Goal: Information Seeking & Learning: Learn about a topic

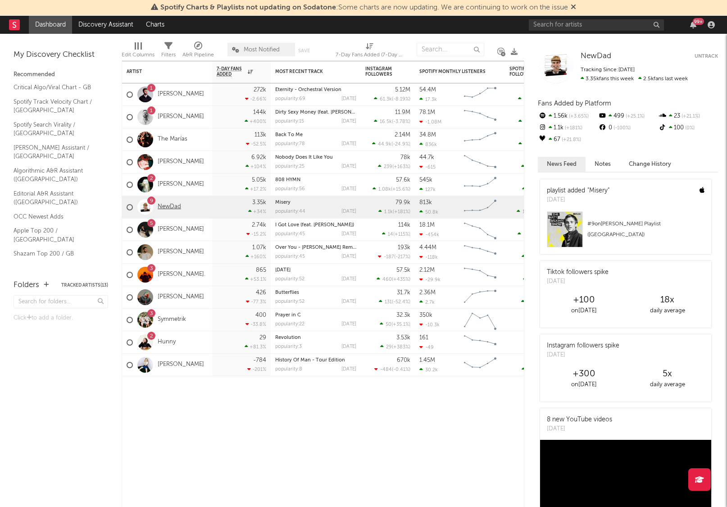
click at [166, 206] on link "NewDad" at bounding box center [169, 207] width 23 height 8
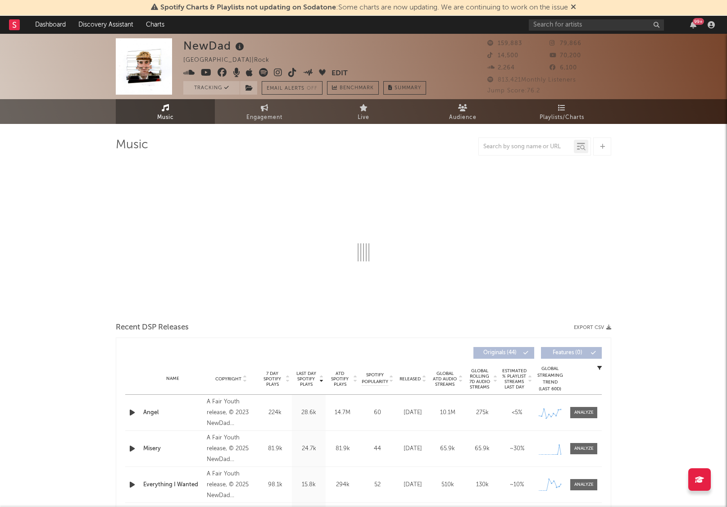
select select "6m"
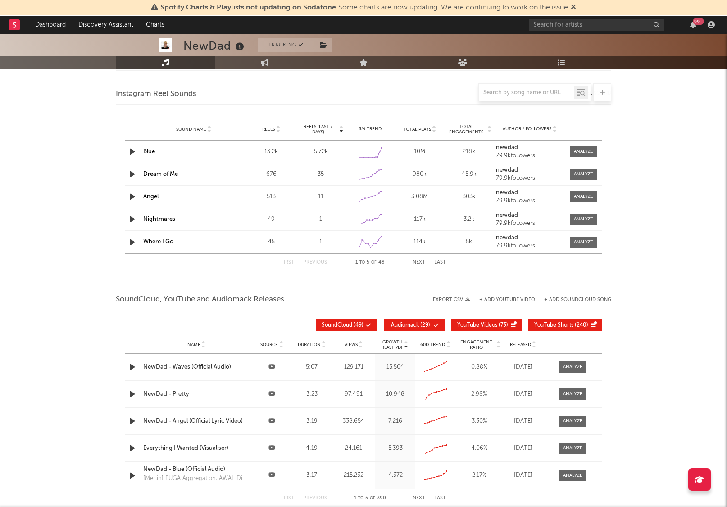
scroll to position [817, 0]
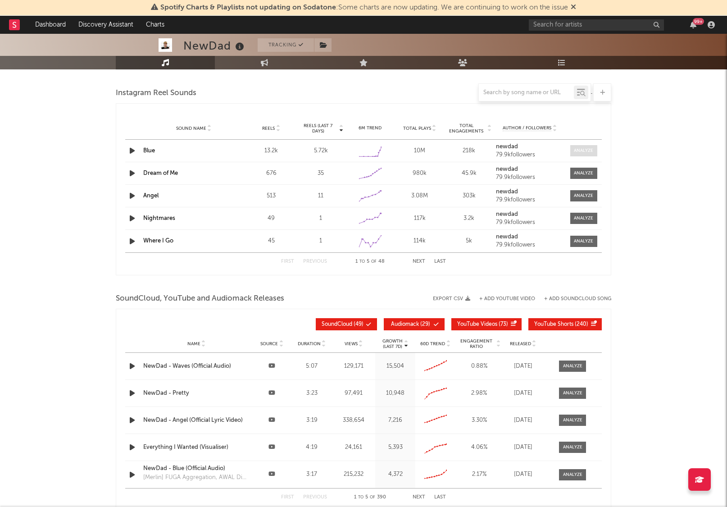
click at [582, 151] on div at bounding box center [583, 150] width 19 height 7
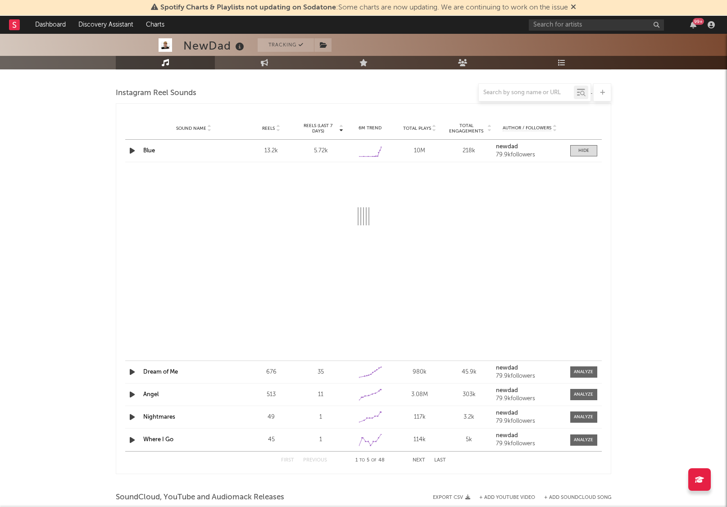
select select "6m"
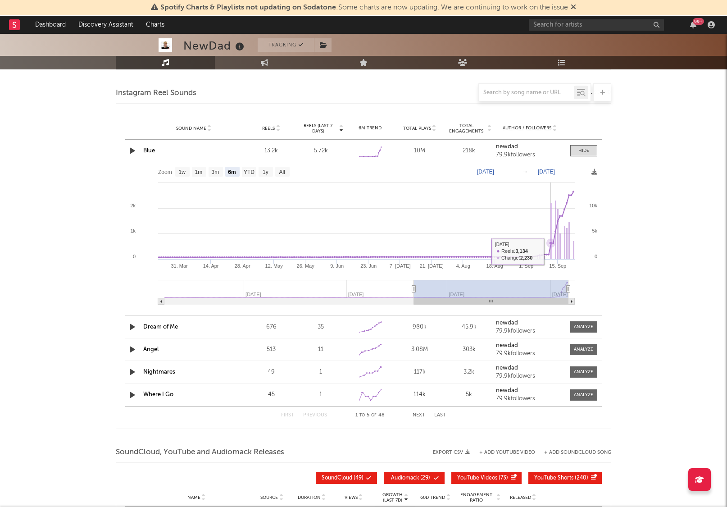
click at [551, 251] on rect at bounding box center [551, 231] width 1 height 57
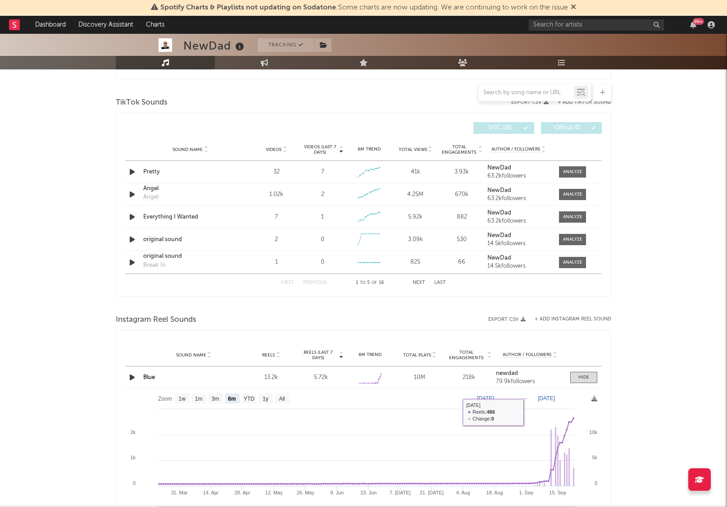
scroll to position [588, 0]
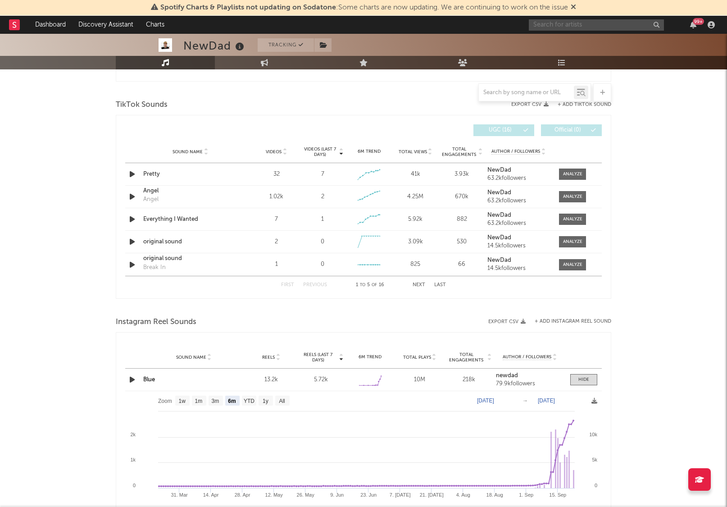
click at [564, 23] on input "text" at bounding box center [596, 24] width 135 height 11
click at [566, 25] on input "erin lecount" at bounding box center [596, 24] width 135 height 11
type input "erin lecount"
click at [569, 44] on div "[PERSON_NAME]" at bounding box center [610, 42] width 99 height 11
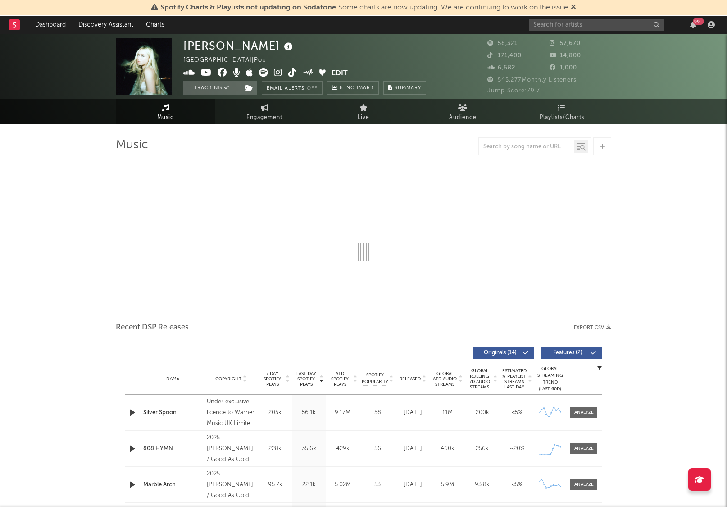
select select "6m"
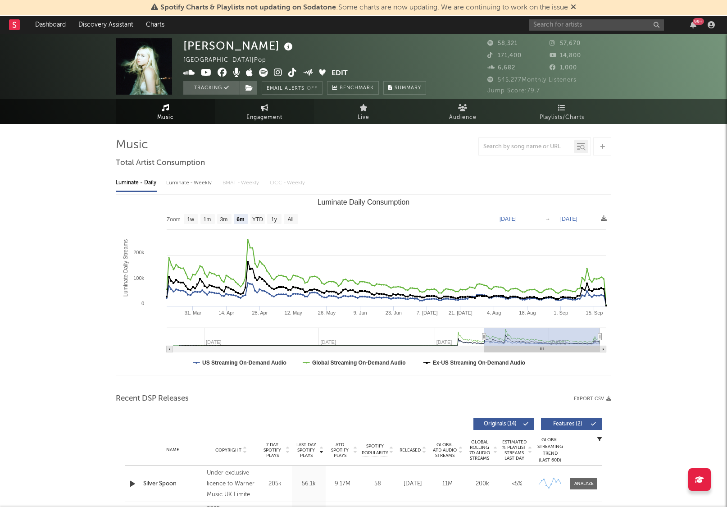
click at [247, 109] on link "Engagement" at bounding box center [264, 111] width 99 height 25
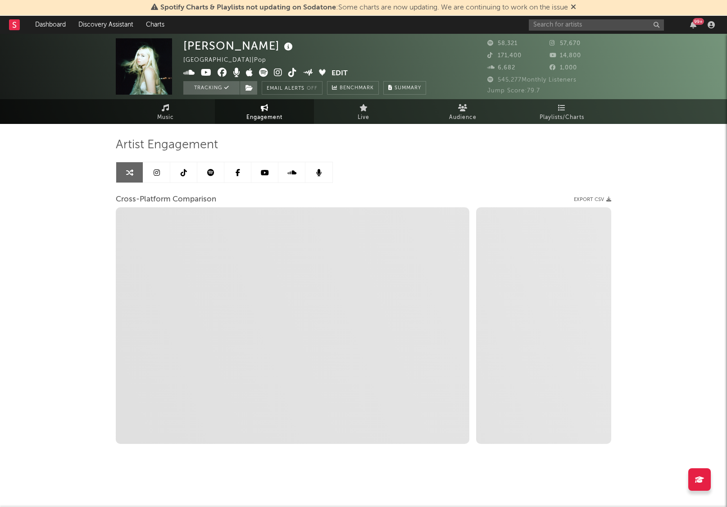
select select "1w"
click at [193, 176] on link at bounding box center [183, 172] width 27 height 20
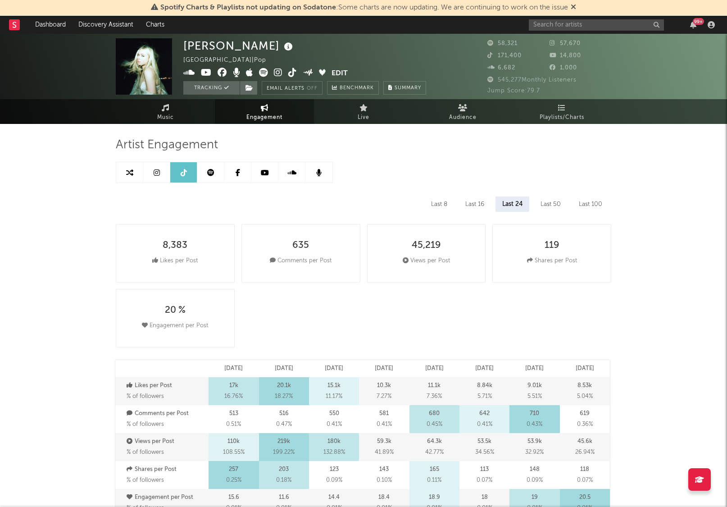
click at [160, 175] on link at bounding box center [156, 172] width 27 height 20
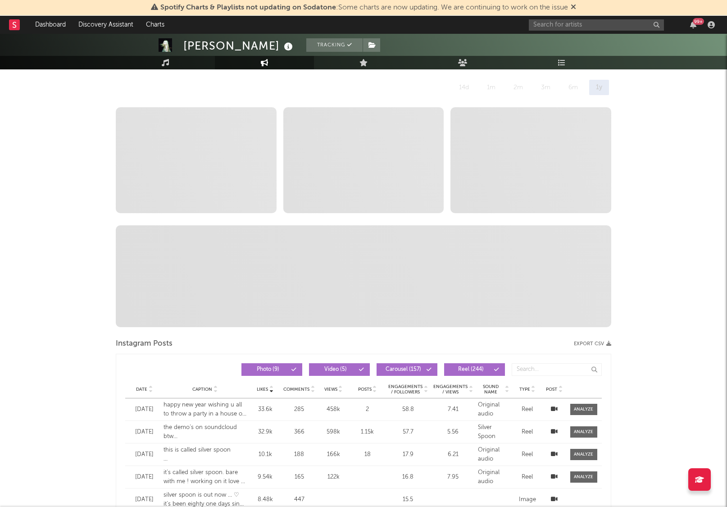
select select "6m"
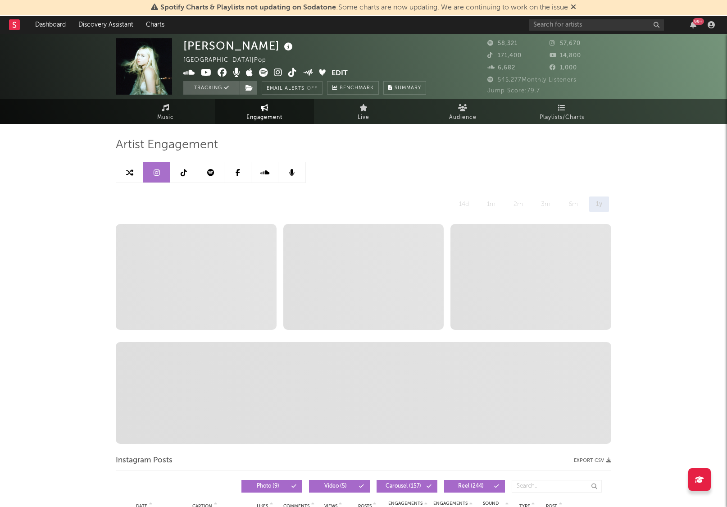
click at [355, 283] on span "-- stat1 No video posts were posted in the last year" at bounding box center [363, 277] width 161 height 106
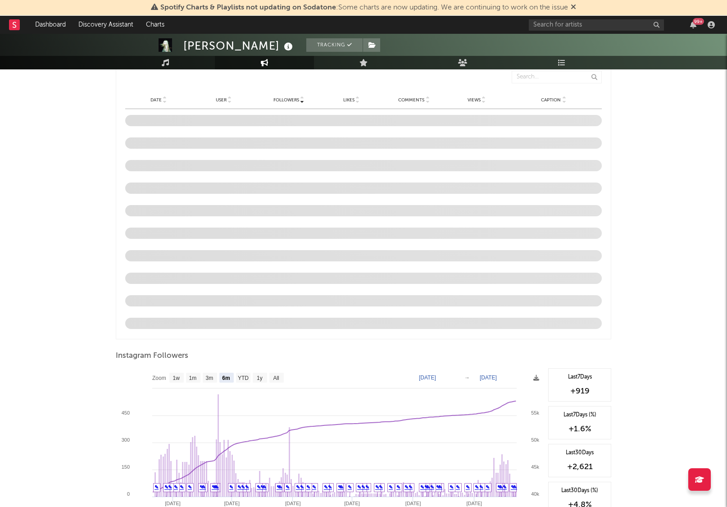
scroll to position [750, 0]
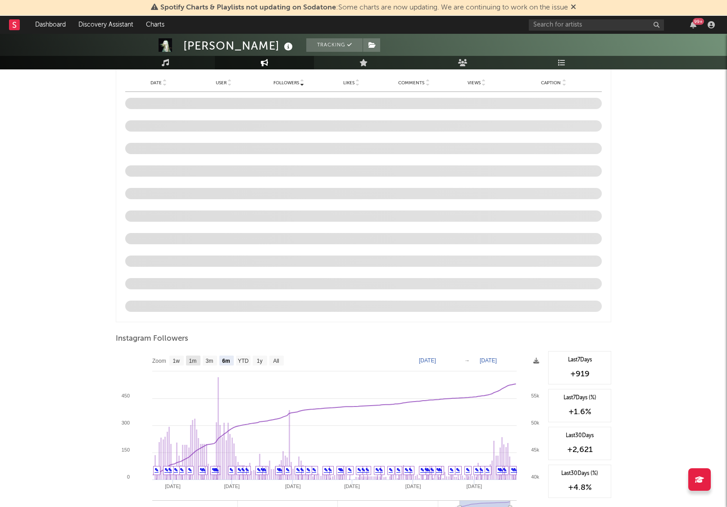
click at [197, 361] on text "1m" at bounding box center [193, 361] width 8 height 6
select select "1m"
type input "[DATE]"
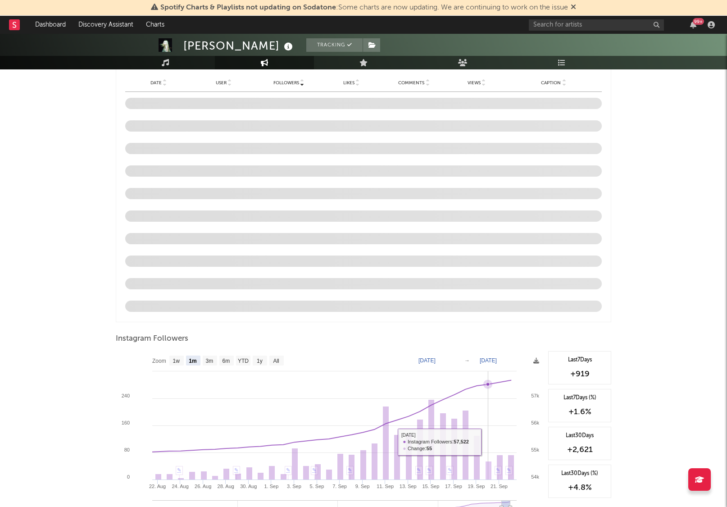
scroll to position [1115, 0]
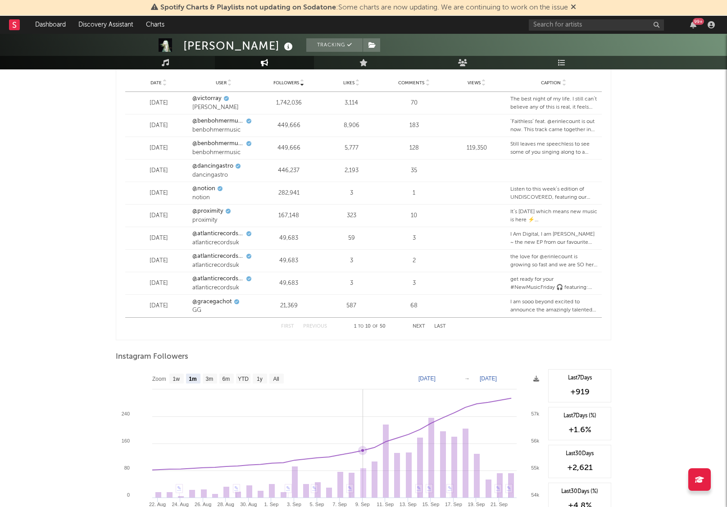
click at [361, 448] on icon at bounding box center [362, 450] width 9 height 9
click at [363, 471] on rect at bounding box center [364, 483] width 6 height 30
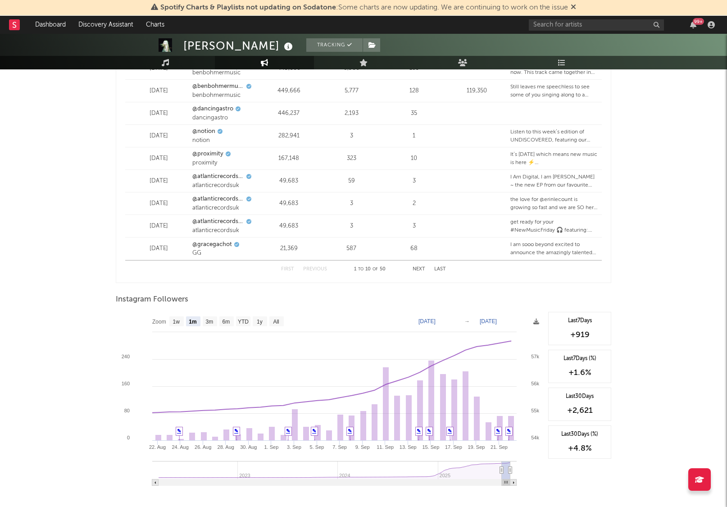
scroll to position [1174, 0]
click at [362, 390] on icon at bounding box center [363, 392] width 4 height 4
click at [362, 429] on rect at bounding box center [364, 424] width 6 height 30
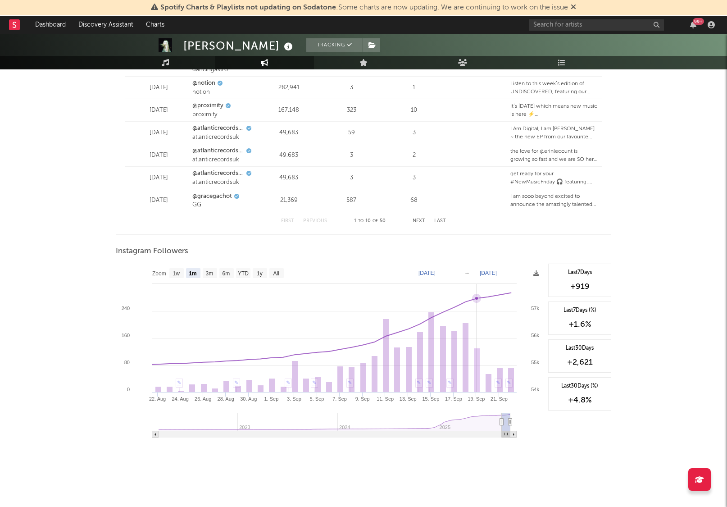
click at [477, 368] on rect at bounding box center [477, 370] width 6 height 44
drag, startPoint x: 371, startPoint y: 370, endPoint x: 375, endPoint y: 359, distance: 11.3
click at [372, 370] on icon "Created with Highcharts 10.3.3 1. Sep 22. Aug 24. Aug 26. Aug 28. Aug 30. Aug 3…" at bounding box center [330, 354] width 428 height 180
click at [372, 343] on icon at bounding box center [374, 342] width 9 height 9
click at [373, 343] on icon at bounding box center [374, 342] width 4 height 4
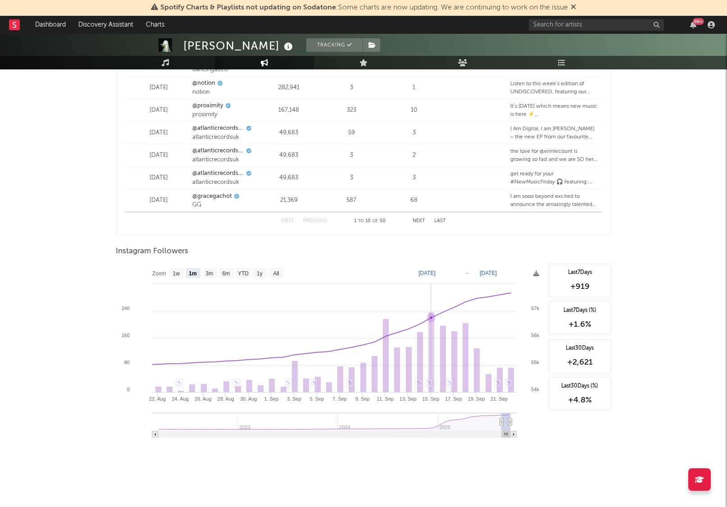
click at [431, 353] on rect at bounding box center [432, 352] width 6 height 80
click at [513, 371] on rect at bounding box center [511, 380] width 6 height 25
click at [510, 293] on icon at bounding box center [511, 293] width 4 height 4
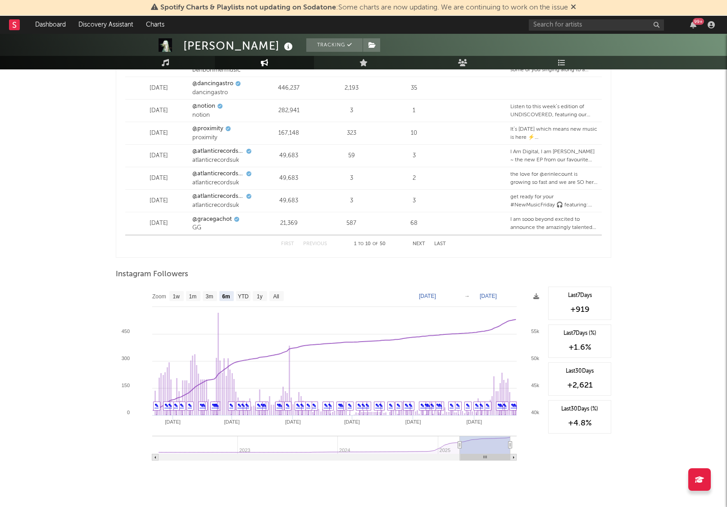
scroll to position [1220, 0]
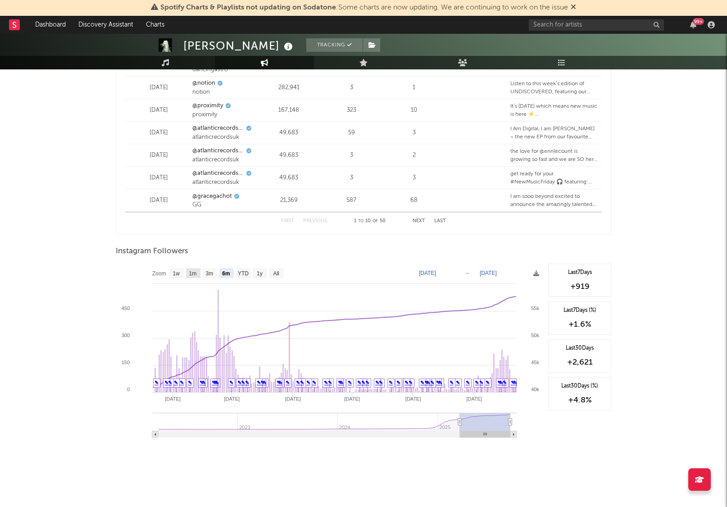
click at [192, 274] on text "1m" at bounding box center [193, 273] width 8 height 6
select select "1m"
type input "[DATE]"
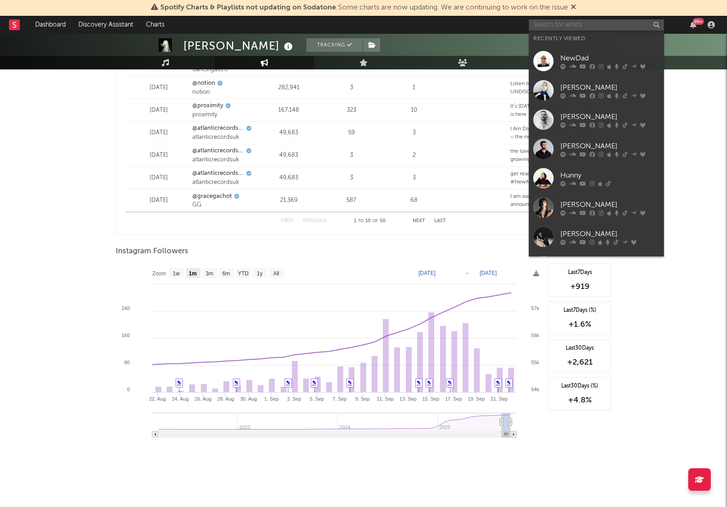
click at [605, 27] on input "text" at bounding box center [596, 24] width 135 height 11
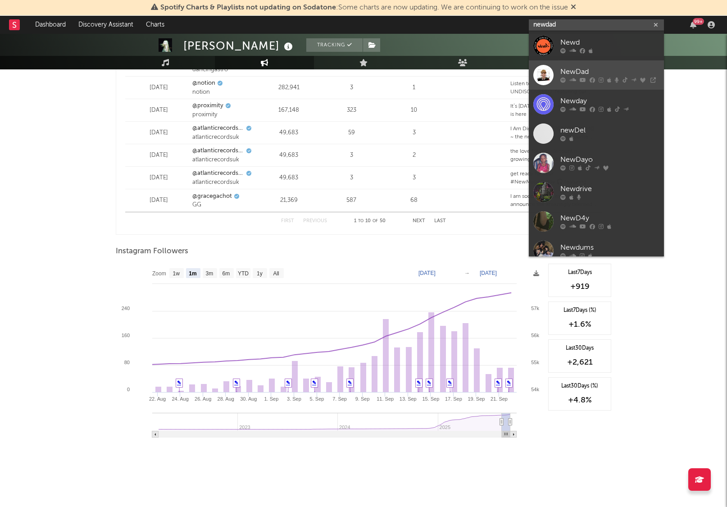
type input "newdad"
click at [584, 73] on div "NewDad" at bounding box center [610, 72] width 99 height 11
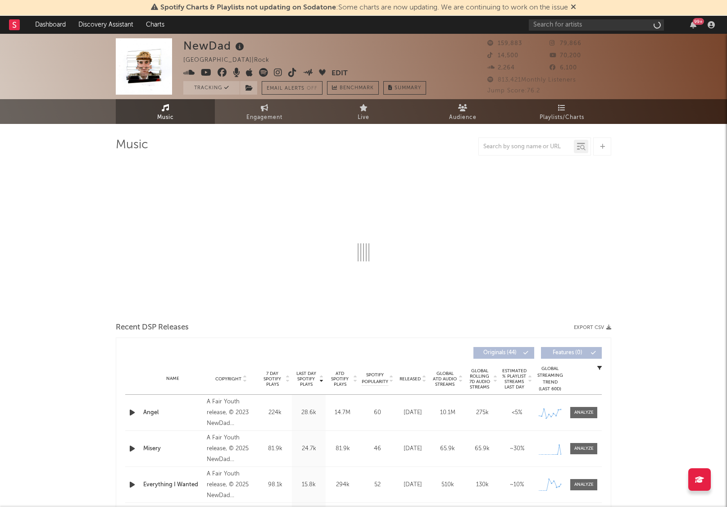
select select "6m"
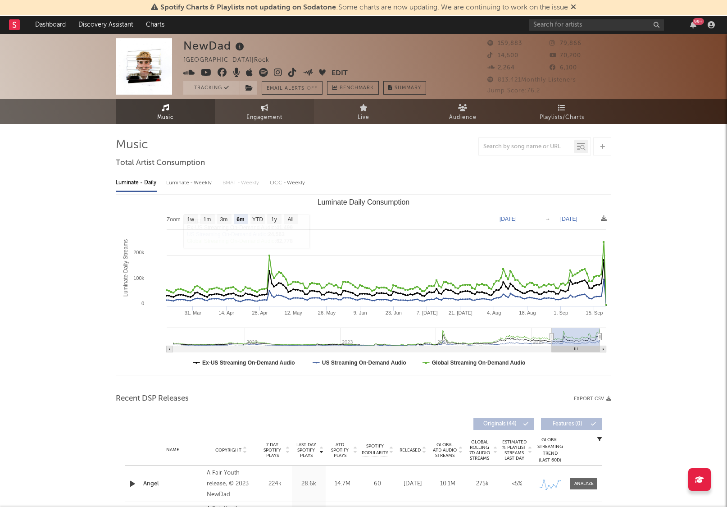
click at [249, 106] on link "Engagement" at bounding box center [264, 111] width 99 height 25
select select "1w"
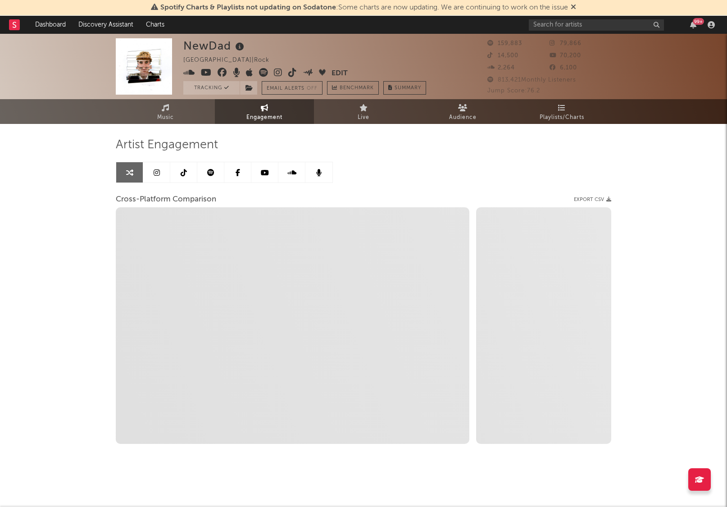
click at [158, 169] on icon at bounding box center [157, 172] width 6 height 7
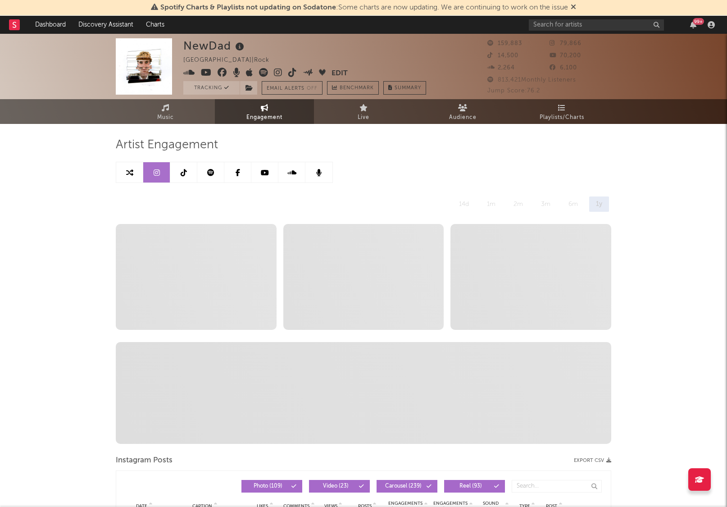
select select "6m"
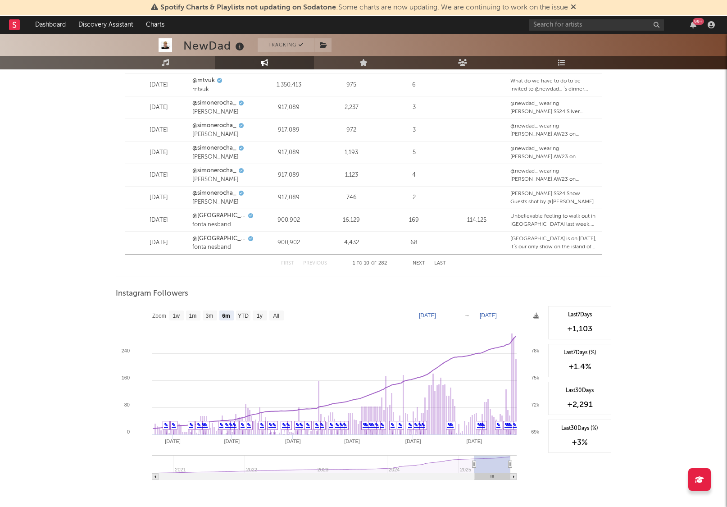
scroll to position [1220, 0]
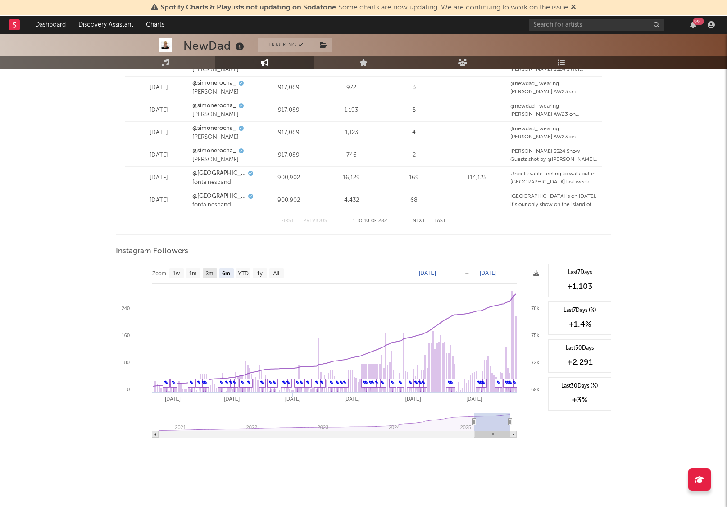
click at [209, 272] on text "3m" at bounding box center [210, 273] width 8 height 6
select select "3m"
type input "[DATE]"
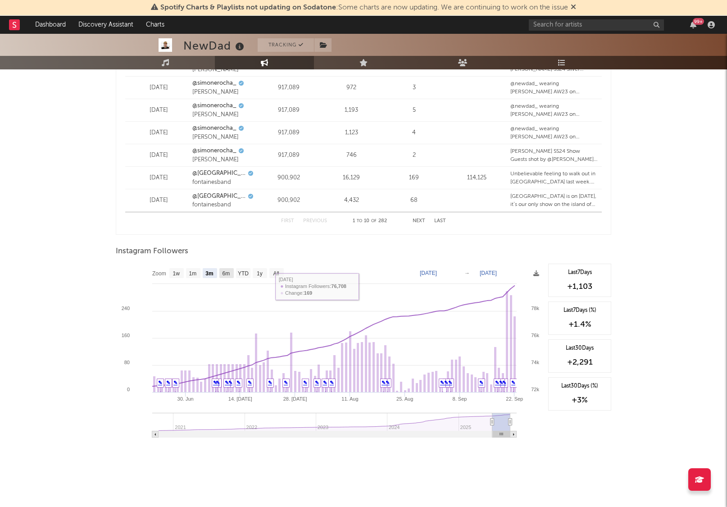
click at [230, 274] on text "6m" at bounding box center [227, 273] width 8 height 6
select select "6m"
type input "[DATE]"
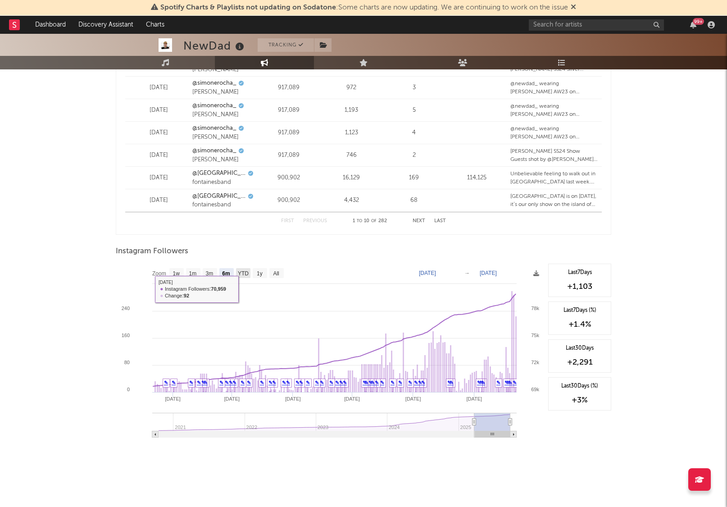
click at [242, 275] on text "YTD" at bounding box center [243, 273] width 11 height 6
select select "YTD"
type input "[DATE]"
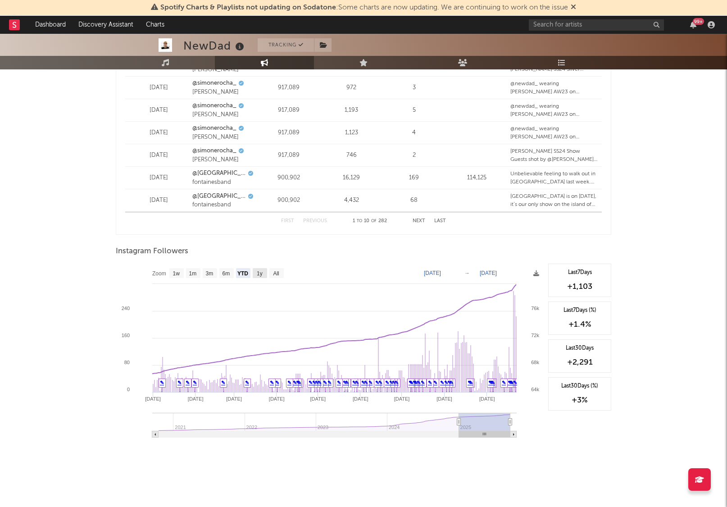
click at [258, 271] on text "1y" at bounding box center [260, 273] width 6 height 6
select select "1y"
type input "[DATE]"
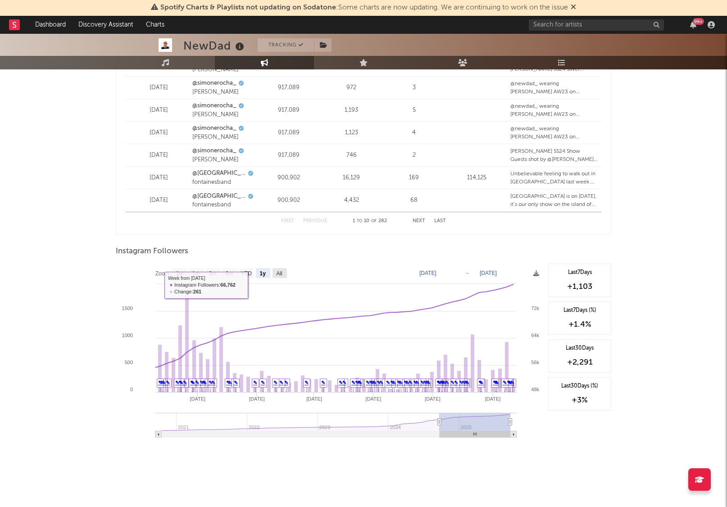
click at [280, 273] on text "All" at bounding box center [279, 273] width 6 height 6
select select "All"
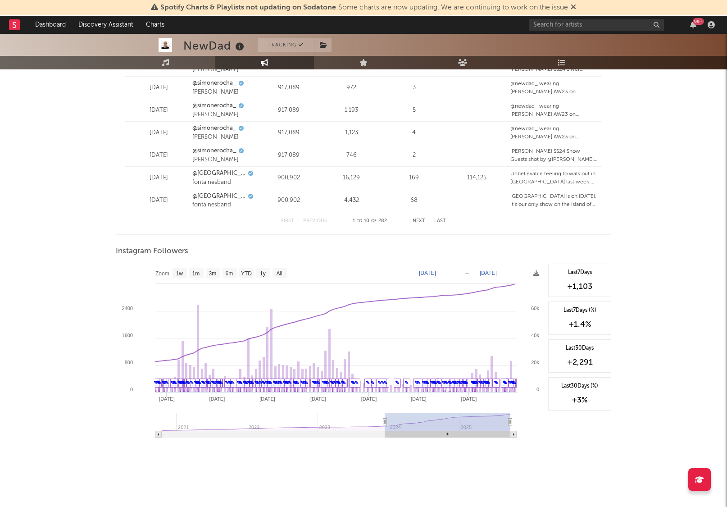
drag, startPoint x: 155, startPoint y: 423, endPoint x: 386, endPoint y: 418, distance: 230.3
click at [386, 419] on icon at bounding box center [386, 422] width 4 height 7
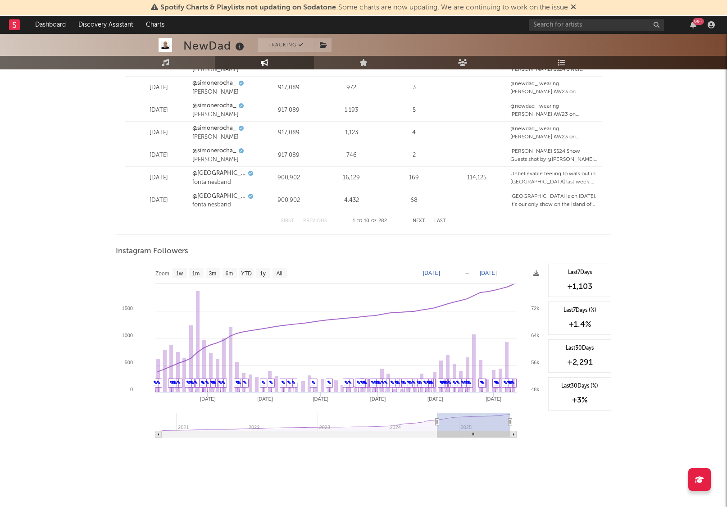
type input "[DATE]"
select select "1y"
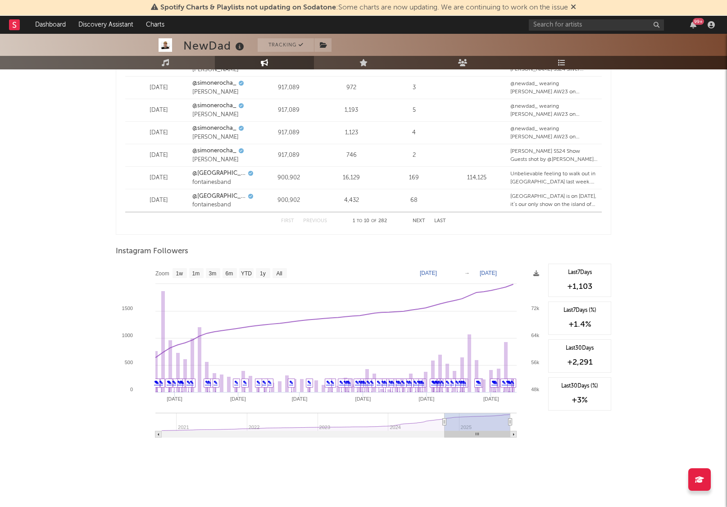
drag, startPoint x: 386, startPoint y: 422, endPoint x: 445, endPoint y: 417, distance: 58.8
click at [445, 417] on g at bounding box center [335, 425] width 361 height 25
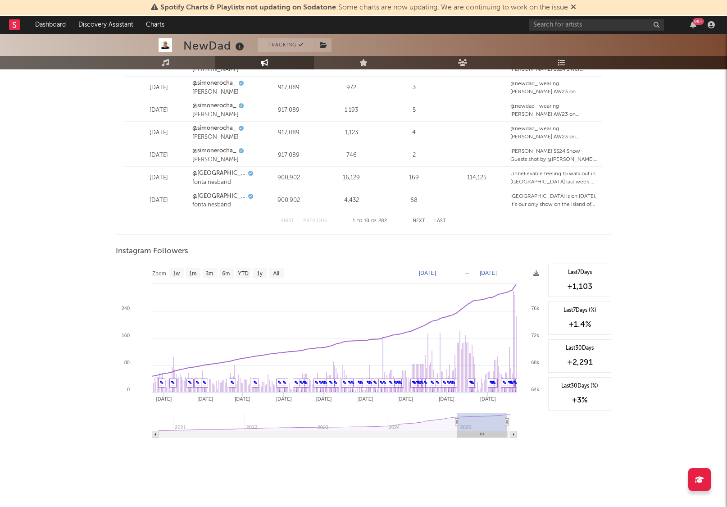
drag, startPoint x: 445, startPoint y: 419, endPoint x: 420, endPoint y: 365, distance: 59.9
click at [457, 417] on g at bounding box center [334, 425] width 365 height 25
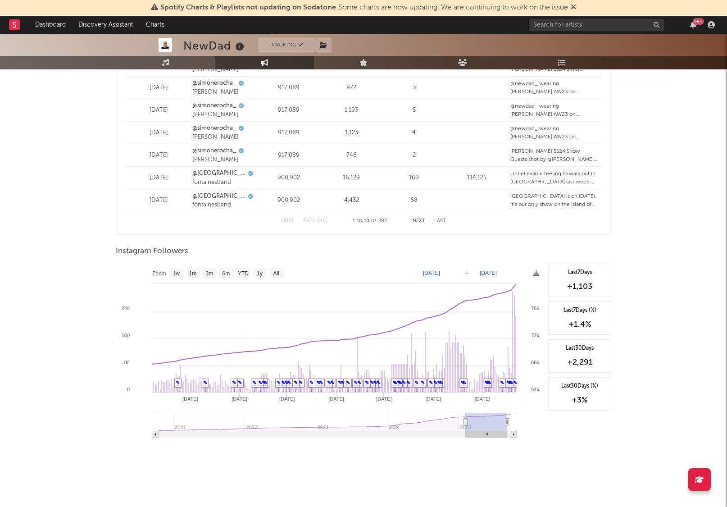
type input "[DATE]"
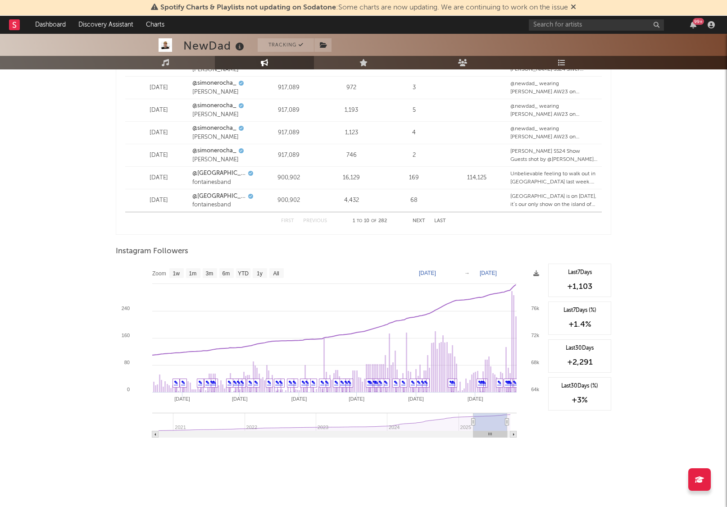
select select "6m"
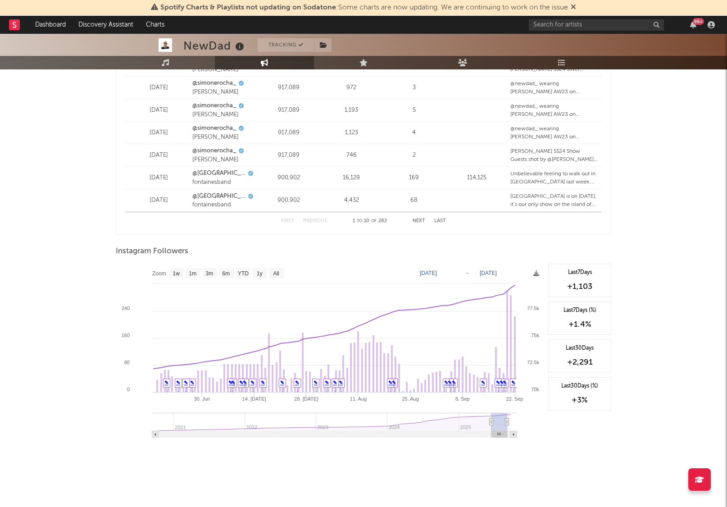
drag, startPoint x: 463, startPoint y: 421, endPoint x: 489, endPoint y: 407, distance: 29.6
click at [492, 420] on icon at bounding box center [492, 422] width 4 height 7
type input "[DATE]"
select select "6m"
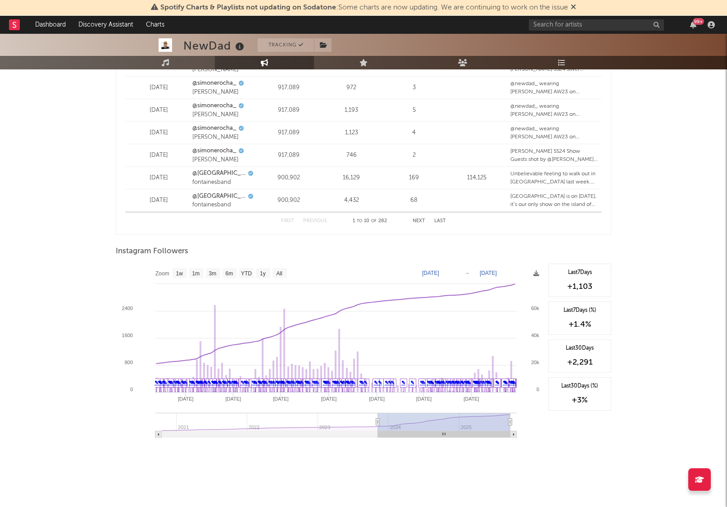
drag, startPoint x: 489, startPoint y: 420, endPoint x: 402, endPoint y: 423, distance: 87.0
click at [379, 423] on icon at bounding box center [378, 422] width 4 height 7
type input "[DATE]"
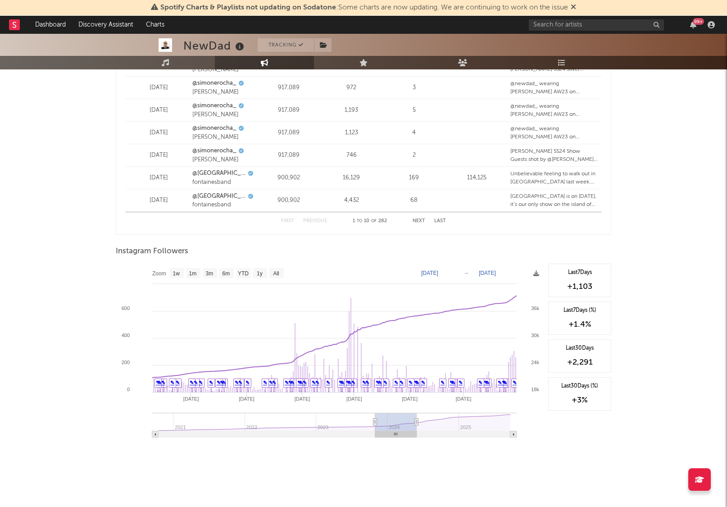
drag, startPoint x: 511, startPoint y: 421, endPoint x: 413, endPoint y: 424, distance: 97.4
click at [416, 424] on icon at bounding box center [417, 422] width 4 height 7
type input "[DATE]"
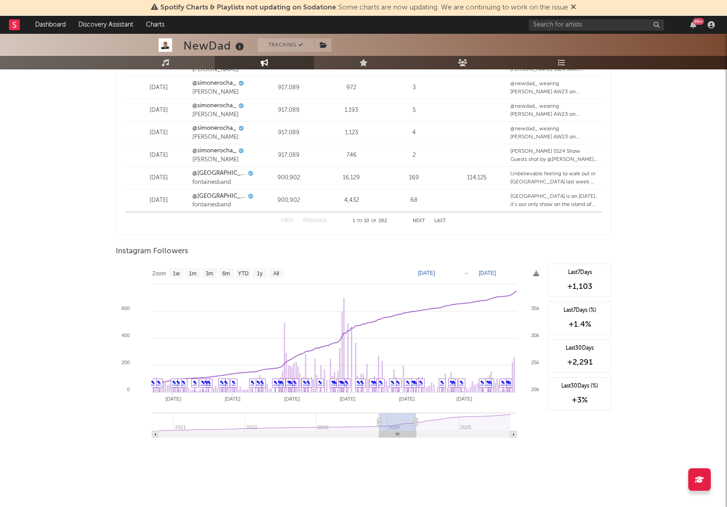
type input "[DATE]"
select select "6m"
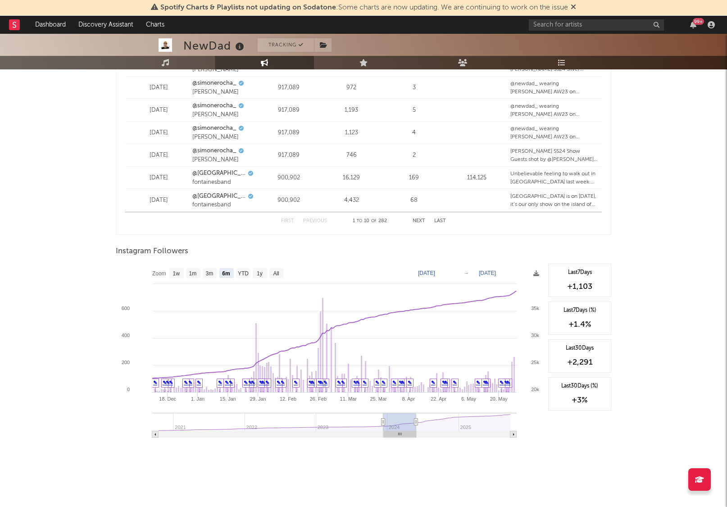
type input "[DATE]"
drag, startPoint x: 374, startPoint y: 422, endPoint x: 384, endPoint y: 420, distance: 10.5
click at [384, 420] on icon at bounding box center [384, 422] width 4 height 7
type input "[DATE]"
select select "6m"
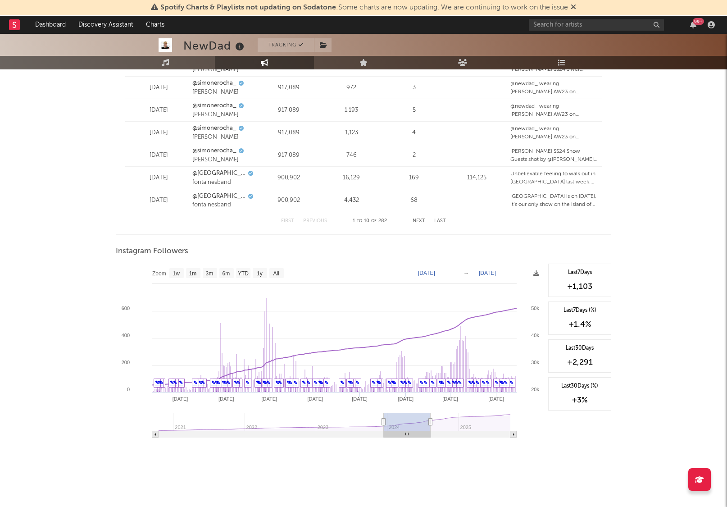
type input "[DATE]"
select select "6m"
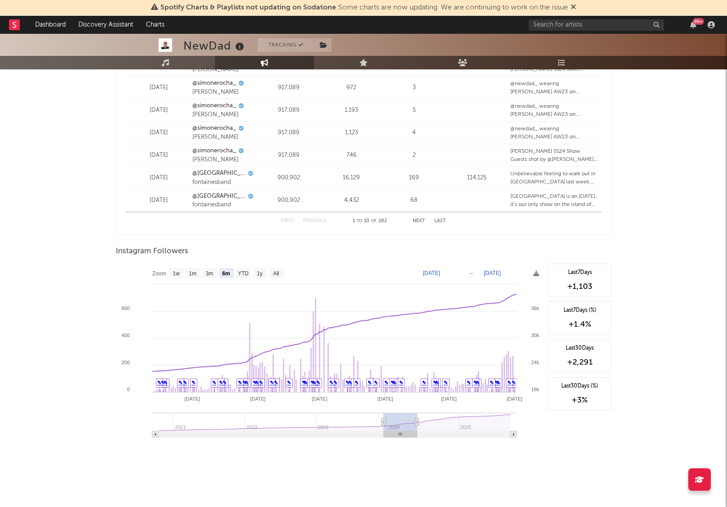
type input "[DATE]"
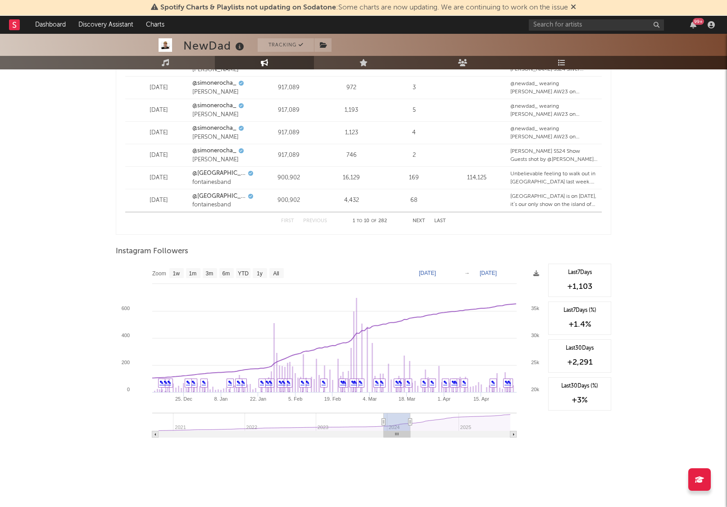
drag, startPoint x: 416, startPoint y: 420, endPoint x: 411, endPoint y: 420, distance: 5.0
click at [411, 420] on icon at bounding box center [411, 422] width 4 height 7
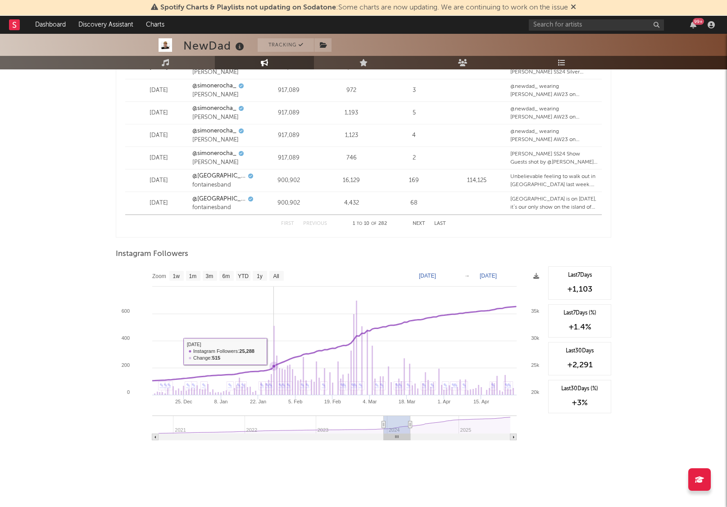
scroll to position [1216, 0]
